Goal: Task Accomplishment & Management: Complete application form

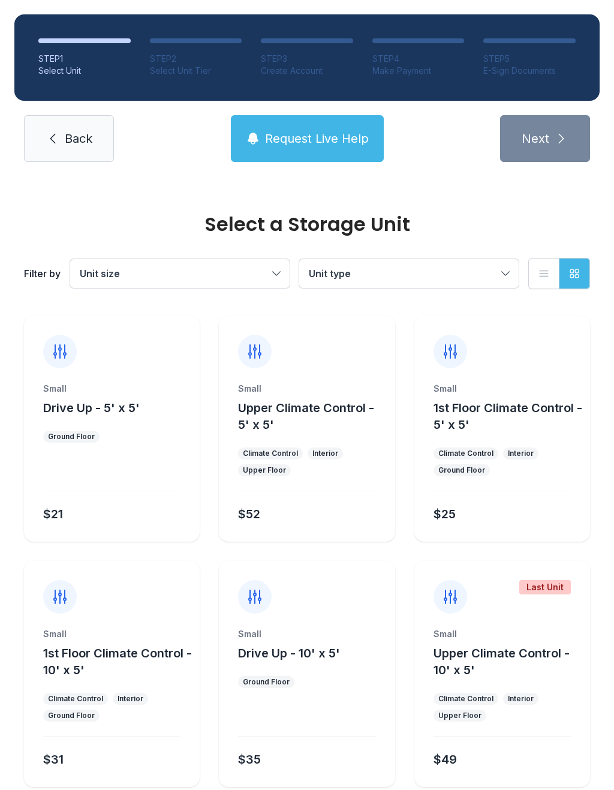
click at [71, 144] on span "Back" at bounding box center [79, 138] width 28 height 17
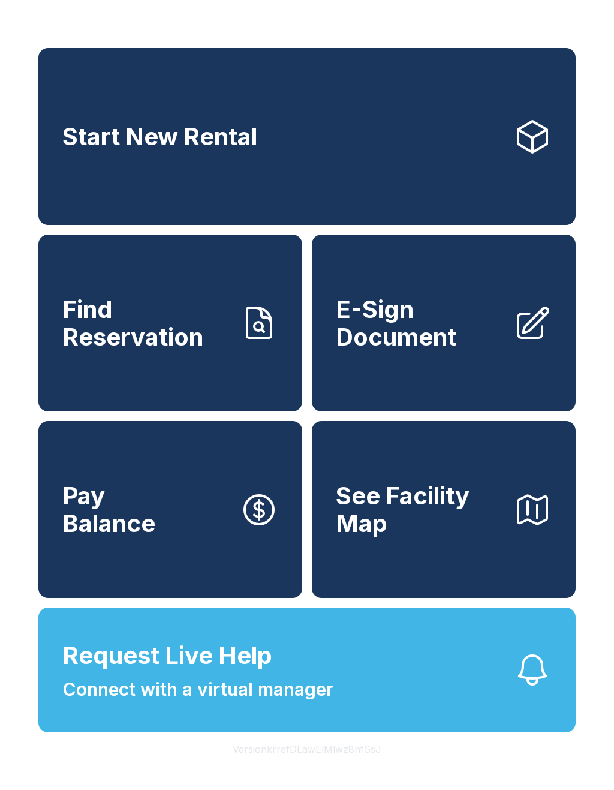
click at [156, 350] on span "Find Reservation" at bounding box center [146, 323] width 168 height 55
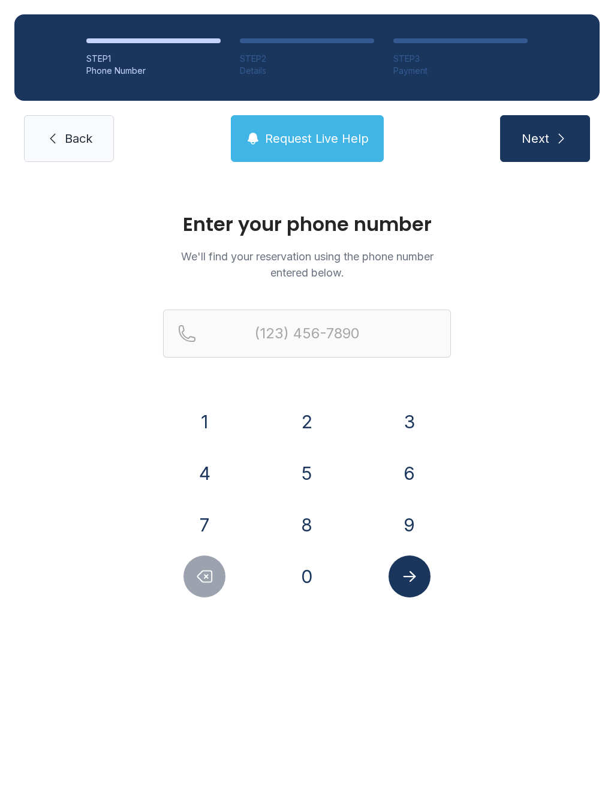
click at [206, 485] on button "4" at bounding box center [205, 473] width 42 height 42
click at [203, 527] on button "7" at bounding box center [205, 525] width 42 height 42
click at [300, 585] on button "0" at bounding box center [307, 576] width 42 height 42
click at [305, 429] on button "2" at bounding box center [307, 422] width 42 height 42
click at [306, 534] on button "8" at bounding box center [307, 525] width 42 height 42
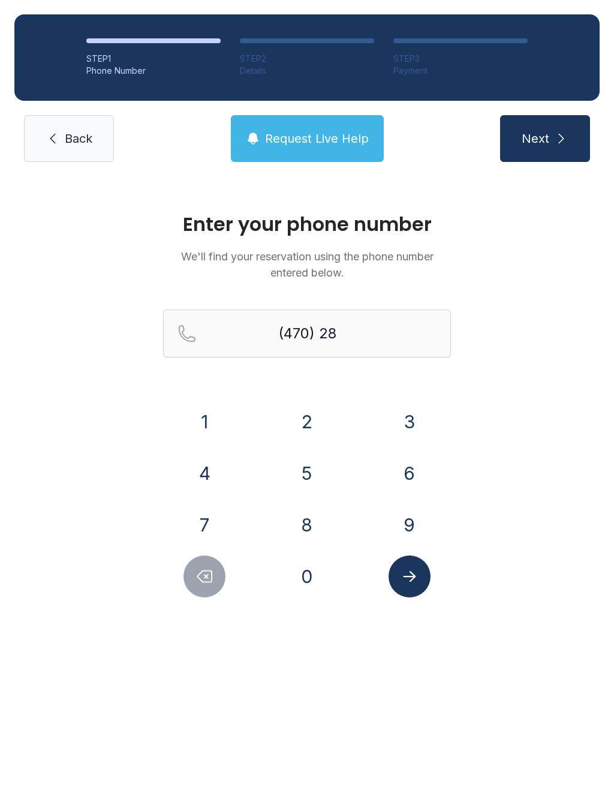
click at [208, 432] on button "1" at bounding box center [205, 422] width 42 height 42
click at [308, 590] on button "0" at bounding box center [307, 576] width 42 height 42
click at [223, 478] on button "4" at bounding box center [205, 473] width 42 height 42
click at [303, 583] on button "0" at bounding box center [307, 576] width 42 height 42
click at [214, 482] on button "4" at bounding box center [205, 473] width 42 height 42
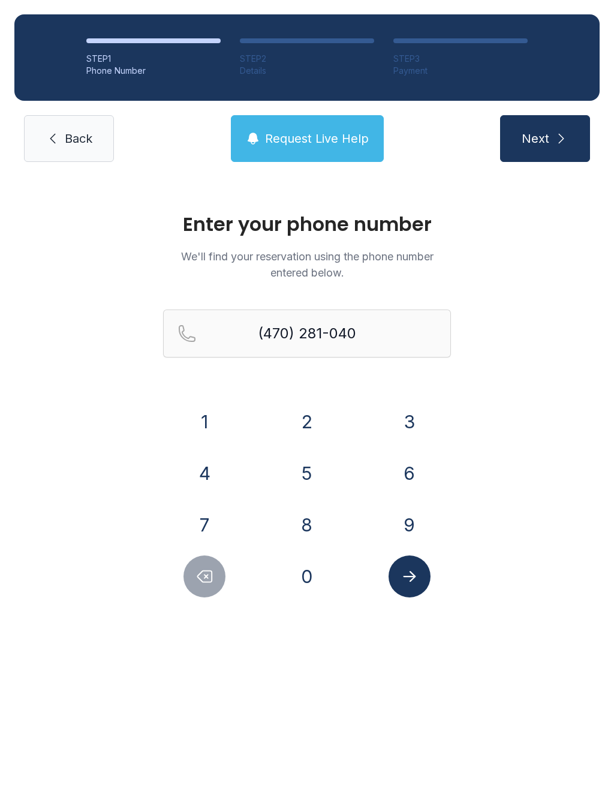
type input "[PHONE_NUMBER]"
click at [410, 582] on icon "Submit lookup form" at bounding box center [410, 576] width 18 height 18
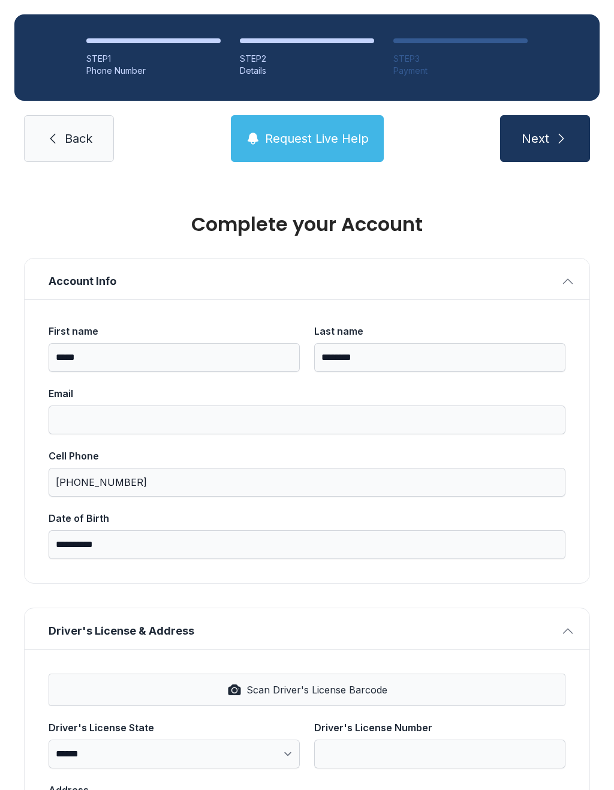
click at [258, 690] on span "Scan Driver's License Barcode" at bounding box center [316, 690] width 141 height 14
select select "**"
type input "*********"
type input "**********"
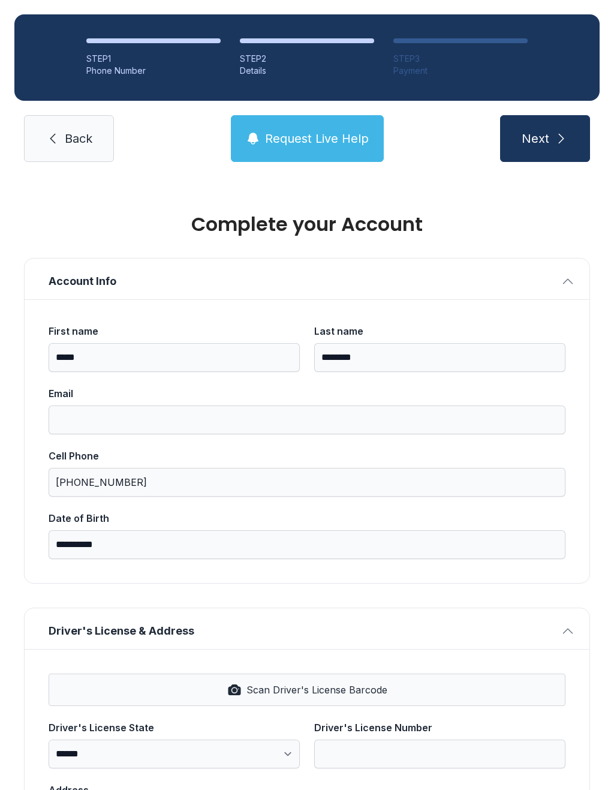
select select "**"
type input "*****"
click at [542, 141] on span "Next" at bounding box center [536, 138] width 28 height 17
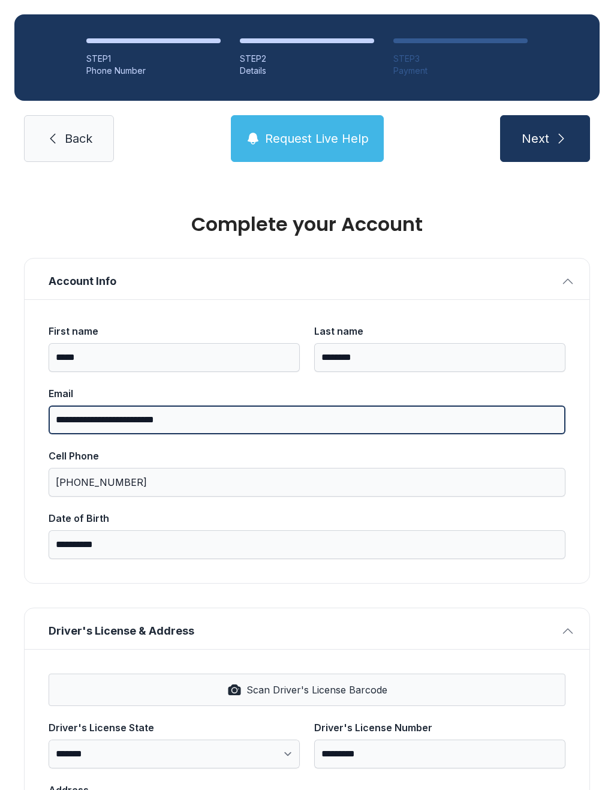
type input "**********"
click at [545, 139] on button "Next" at bounding box center [545, 138] width 90 height 47
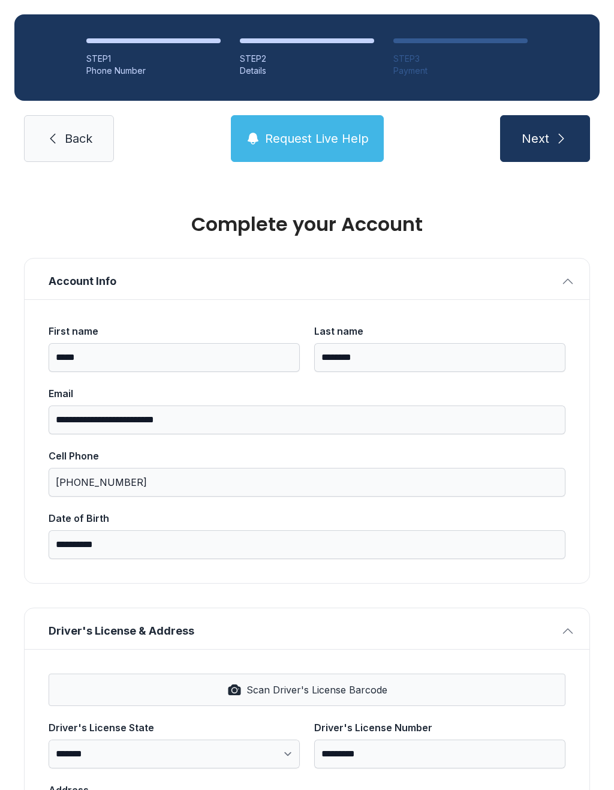
click at [540, 131] on span "Next" at bounding box center [536, 138] width 28 height 17
click at [552, 137] on button "Next" at bounding box center [545, 138] width 90 height 47
type input "*"
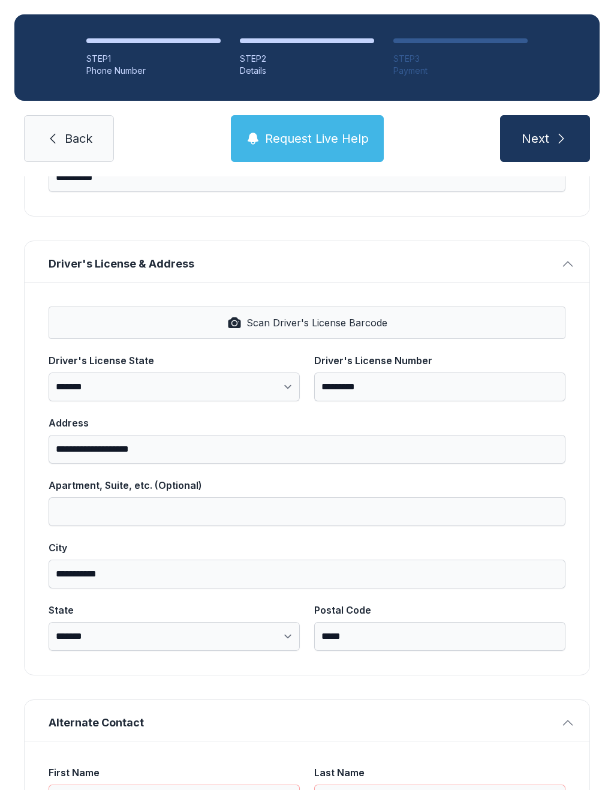
scroll to position [361, 0]
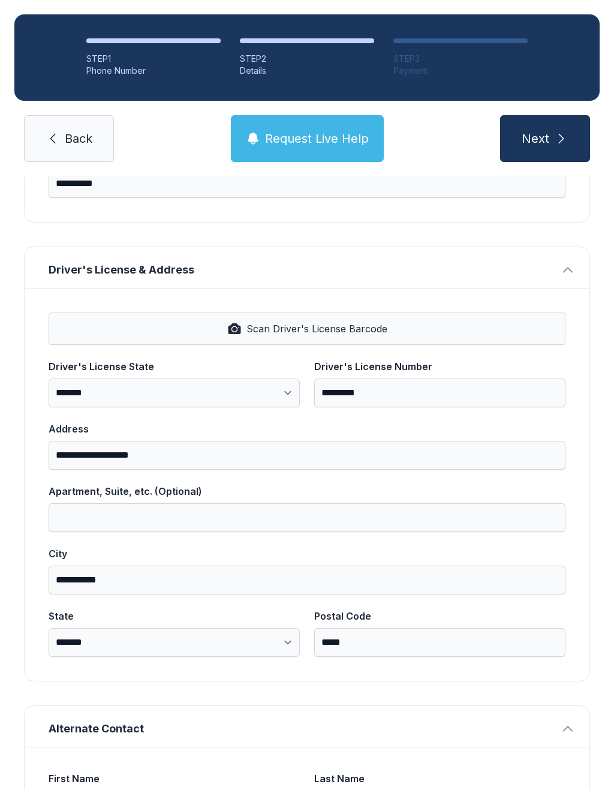
click at [235, 328] on icon "button" at bounding box center [234, 329] width 5 height 5
click at [572, 137] on button "Next" at bounding box center [545, 138] width 90 height 47
click at [545, 139] on button "Next" at bounding box center [545, 138] width 90 height 47
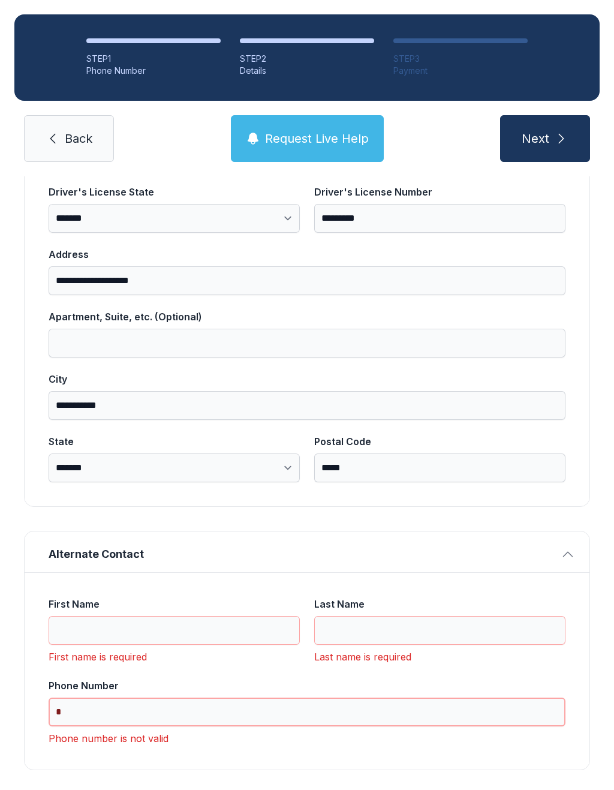
scroll to position [534, 0]
click at [548, 134] on span "Next" at bounding box center [536, 138] width 28 height 17
type input "*"
click at [545, 139] on button "Next" at bounding box center [545, 138] width 90 height 47
click at [459, 47] on li "STEP 3 Payment" at bounding box center [460, 57] width 134 height 38
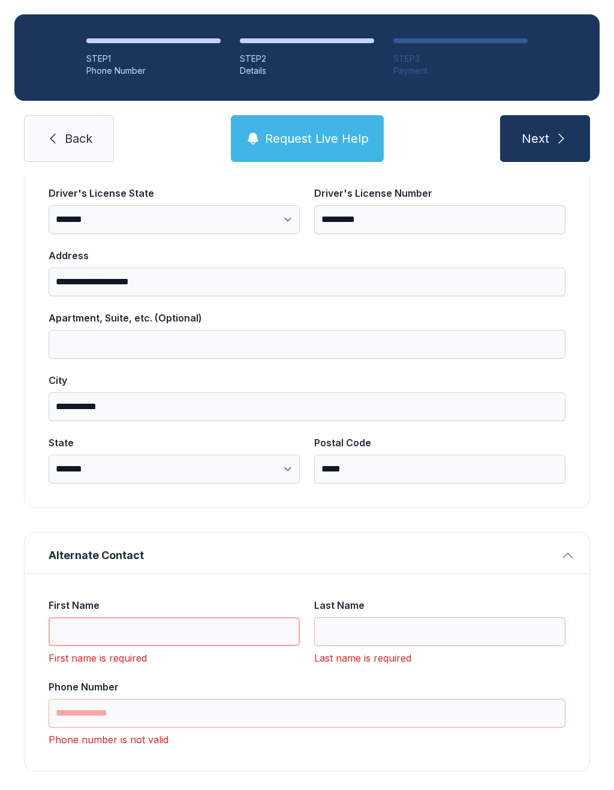
click at [106, 623] on input "First Name" at bounding box center [174, 631] width 251 height 29
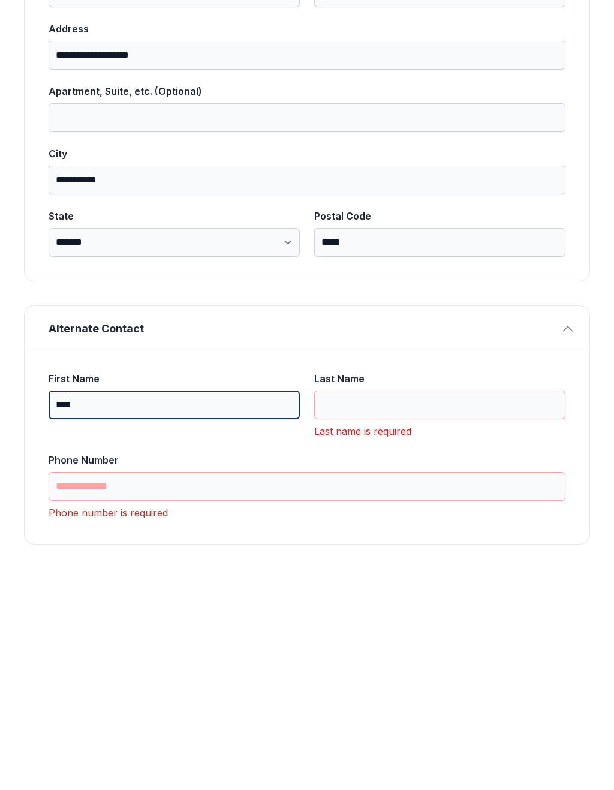
type input "****"
click at [372, 617] on input "Last Name" at bounding box center [439, 631] width 251 height 29
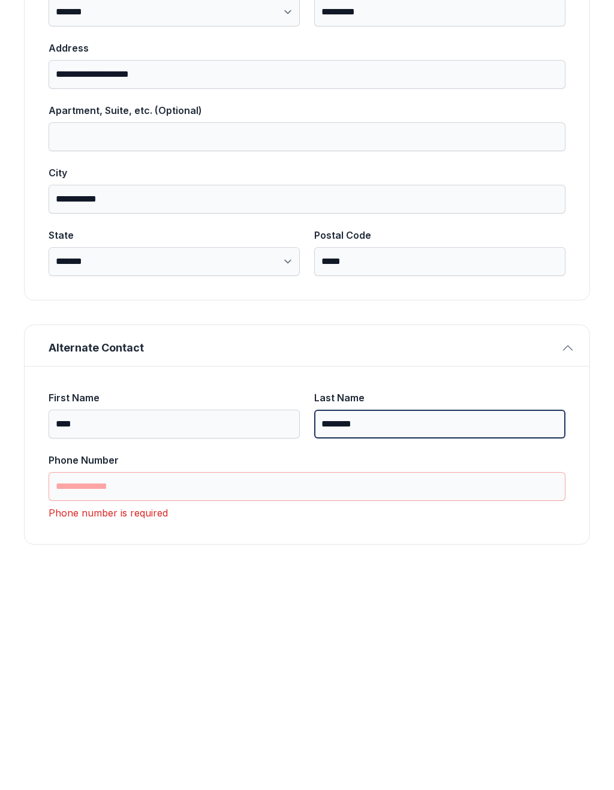
type input "********"
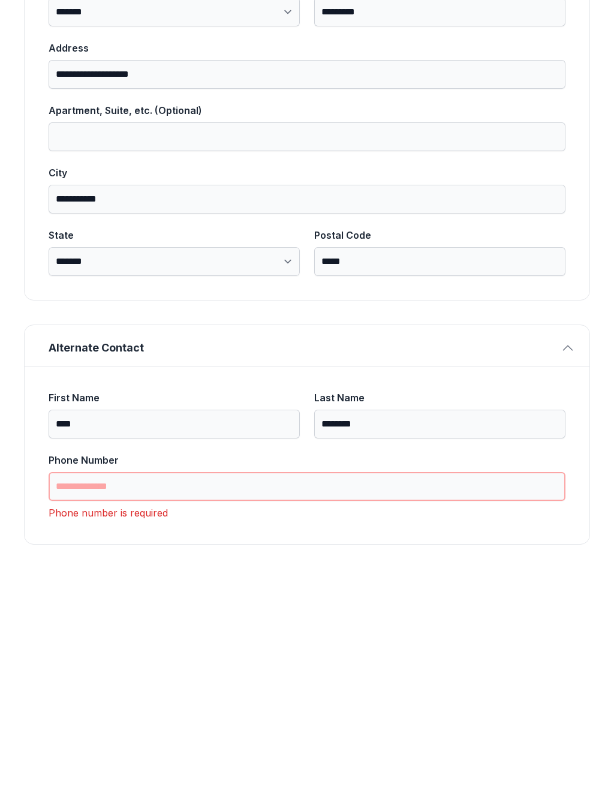
click at [76, 699] on input "Phone Number" at bounding box center [307, 713] width 517 height 29
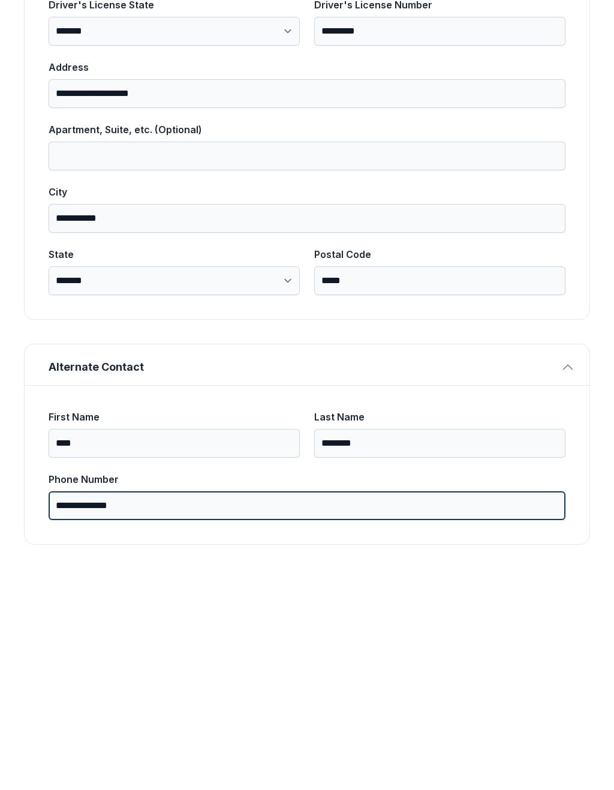
type input "**********"
click at [545, 115] on button "Next" at bounding box center [545, 138] width 90 height 47
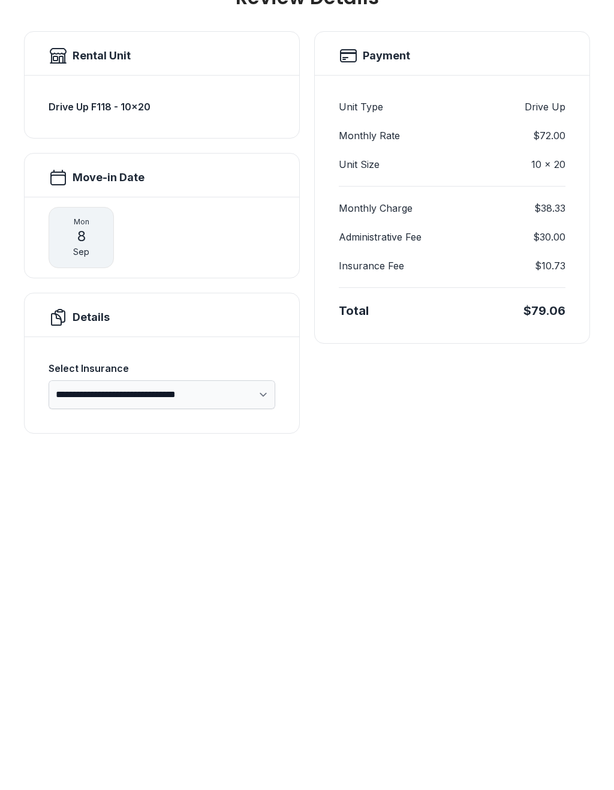
scroll to position [0, 0]
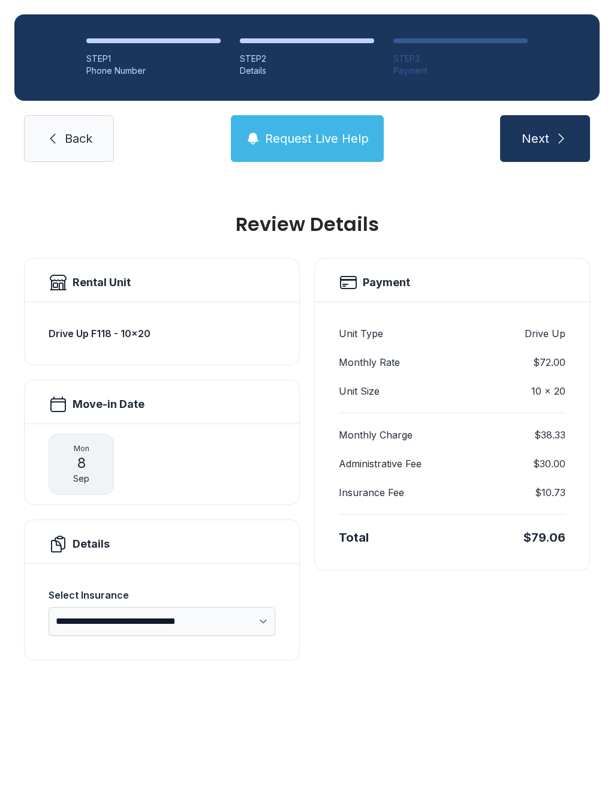
click at [317, 130] on span "Request Live Help" at bounding box center [317, 138] width 104 height 17
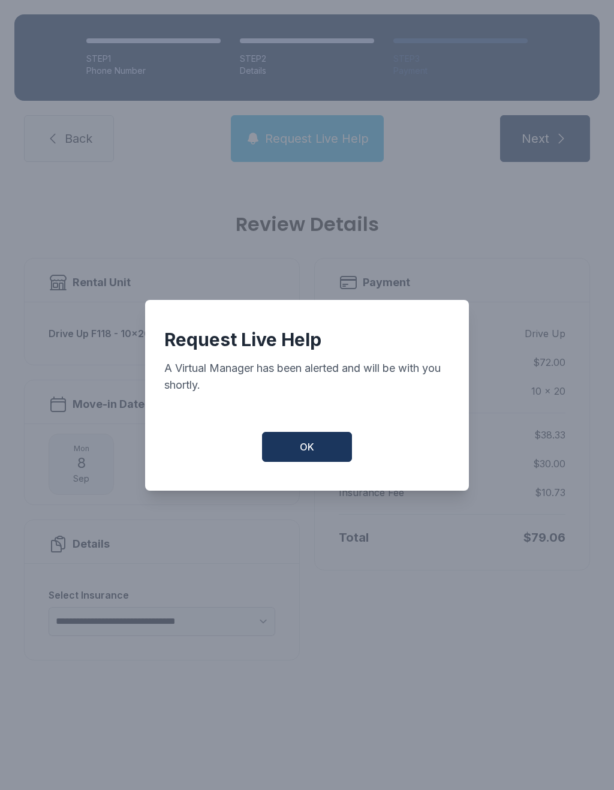
click at [305, 441] on span "OK" at bounding box center [307, 447] width 14 height 14
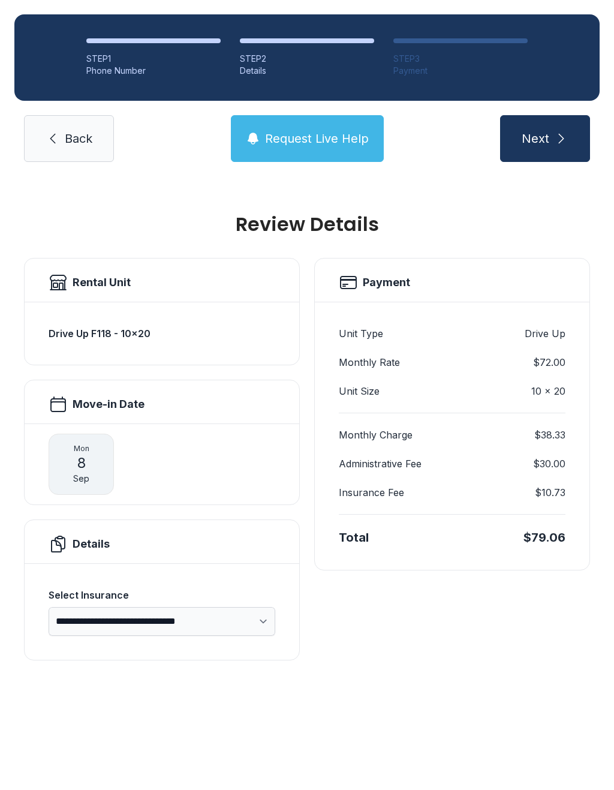
click at [72, 130] on span "Back" at bounding box center [79, 138] width 28 height 17
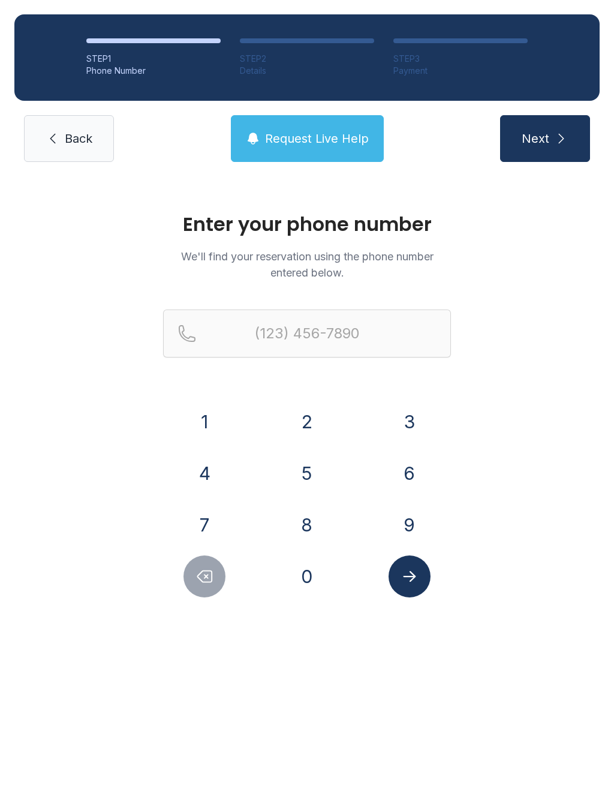
click at [197, 475] on button "4" at bounding box center [205, 473] width 42 height 42
click at [195, 531] on button "7" at bounding box center [205, 525] width 42 height 42
click at [303, 575] on button "0" at bounding box center [307, 576] width 42 height 42
click at [302, 411] on button "2" at bounding box center [307, 422] width 42 height 42
click at [310, 524] on button "8" at bounding box center [307, 525] width 42 height 42
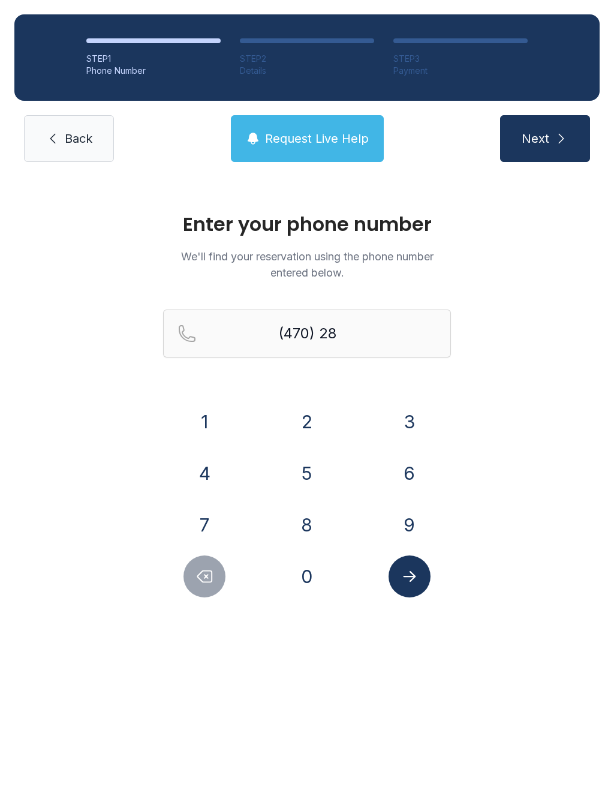
click at [215, 420] on button "1" at bounding box center [205, 422] width 42 height 42
type input "(470) 281-"
click at [49, 137] on icon at bounding box center [53, 138] width 14 height 14
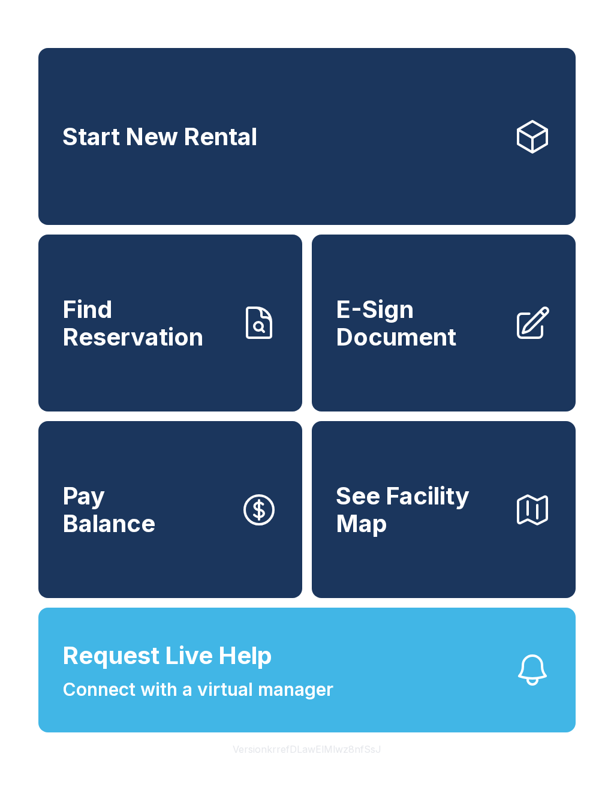
click at [417, 328] on span "E-Sign Document" at bounding box center [420, 323] width 168 height 55
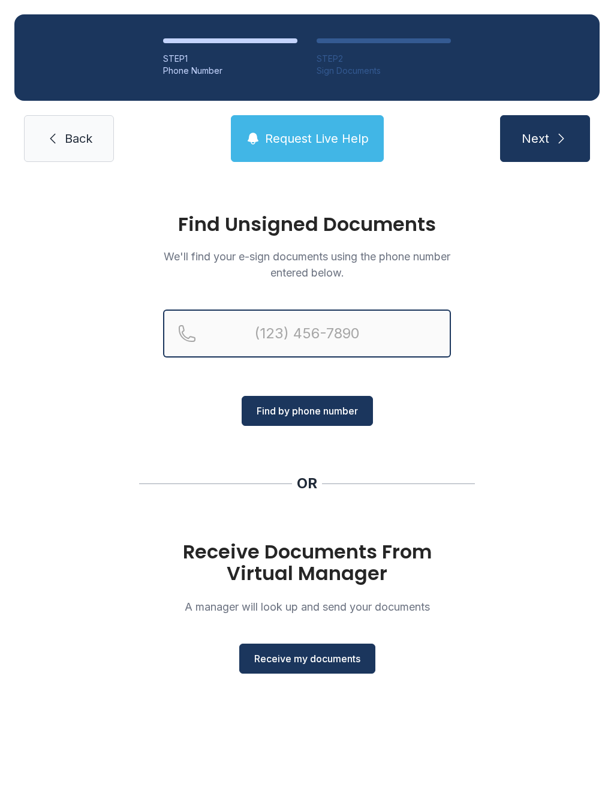
click at [256, 321] on input "Reservation phone number" at bounding box center [307, 333] width 288 height 48
type input "("
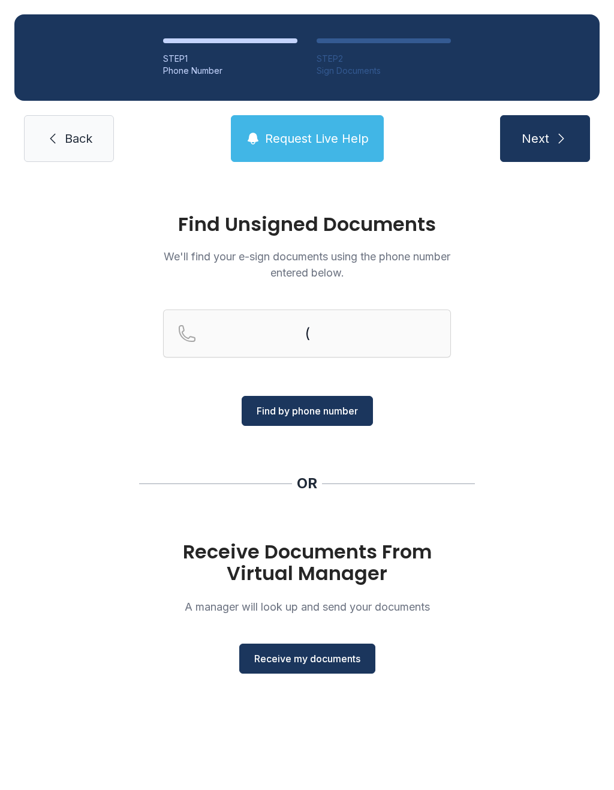
click at [69, 130] on link "Back" at bounding box center [69, 138] width 90 height 47
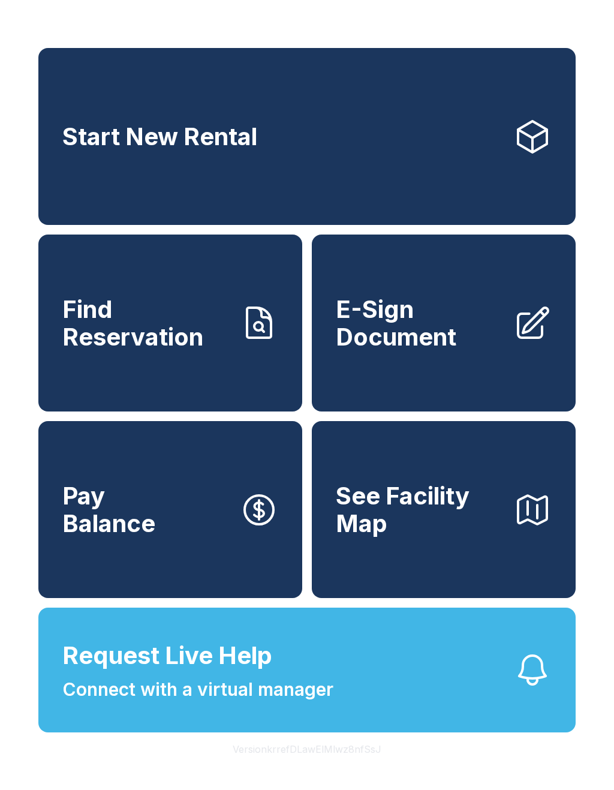
click at [406, 350] on span "E-Sign Document" at bounding box center [420, 323] width 168 height 55
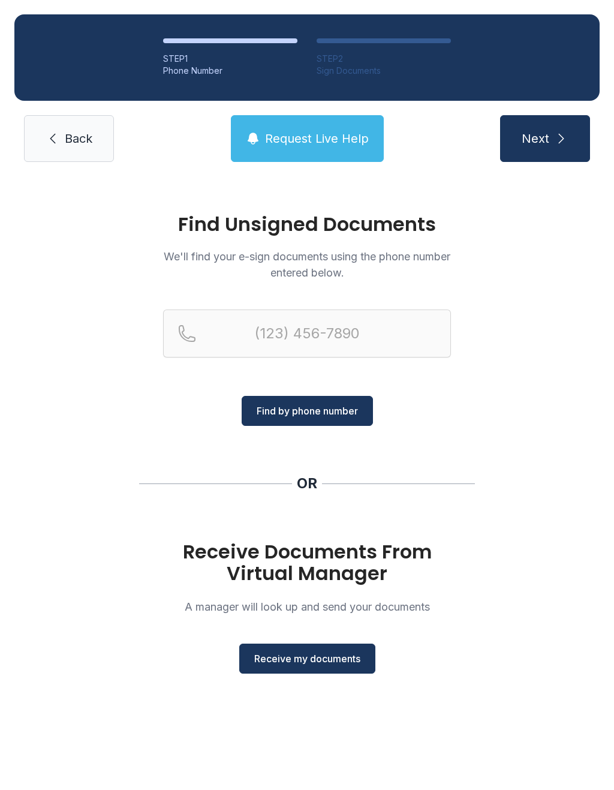
click at [302, 654] on span "Receive my documents" at bounding box center [307, 658] width 106 height 14
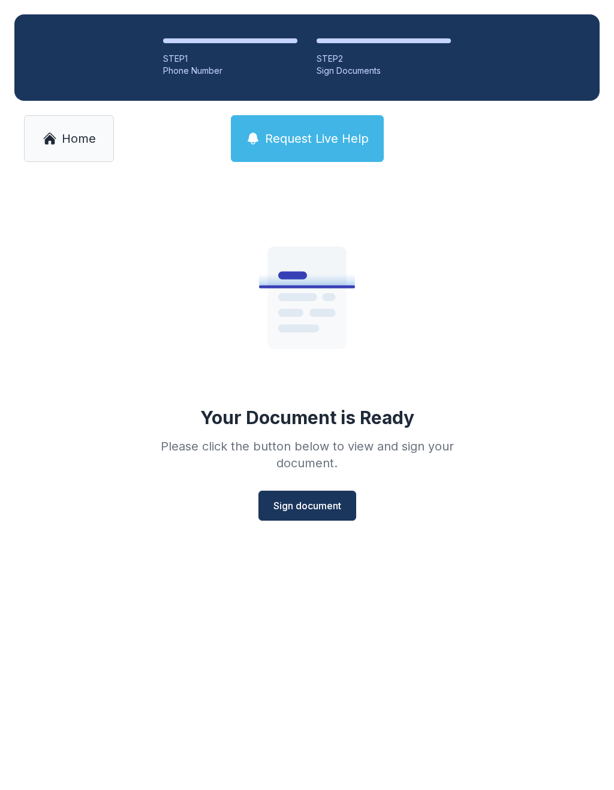
click at [307, 512] on span "Sign document" at bounding box center [307, 505] width 68 height 14
click at [296, 506] on span "Sign document" at bounding box center [307, 505] width 68 height 14
